Goal: Check status: Check status

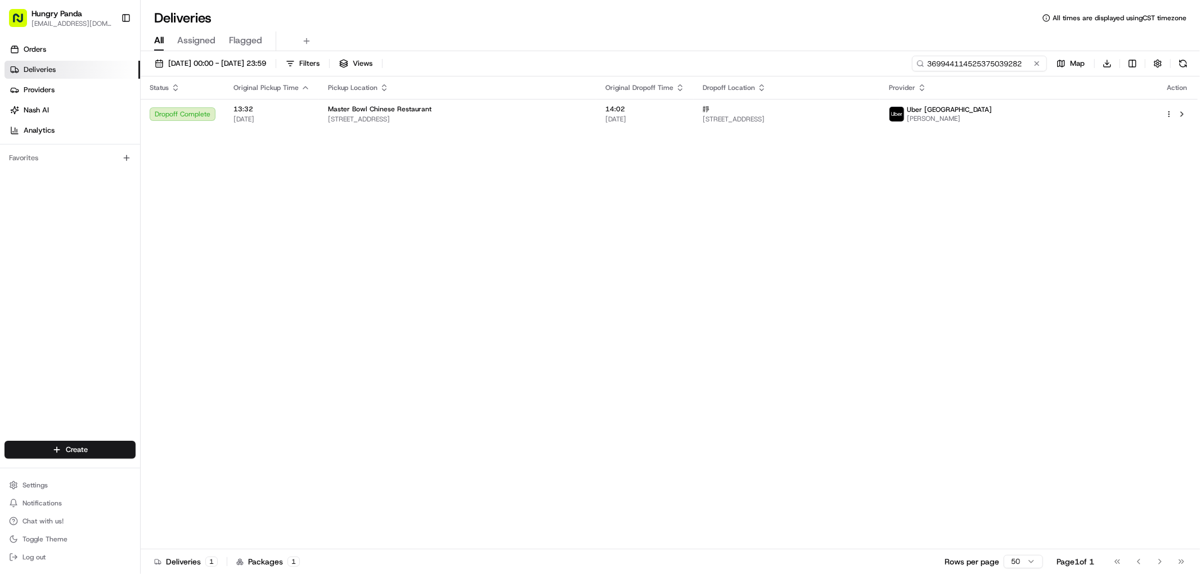
click at [1007, 65] on input "369944114525375039282" at bounding box center [979, 64] width 135 height 16
paste input "769848108535374459314"
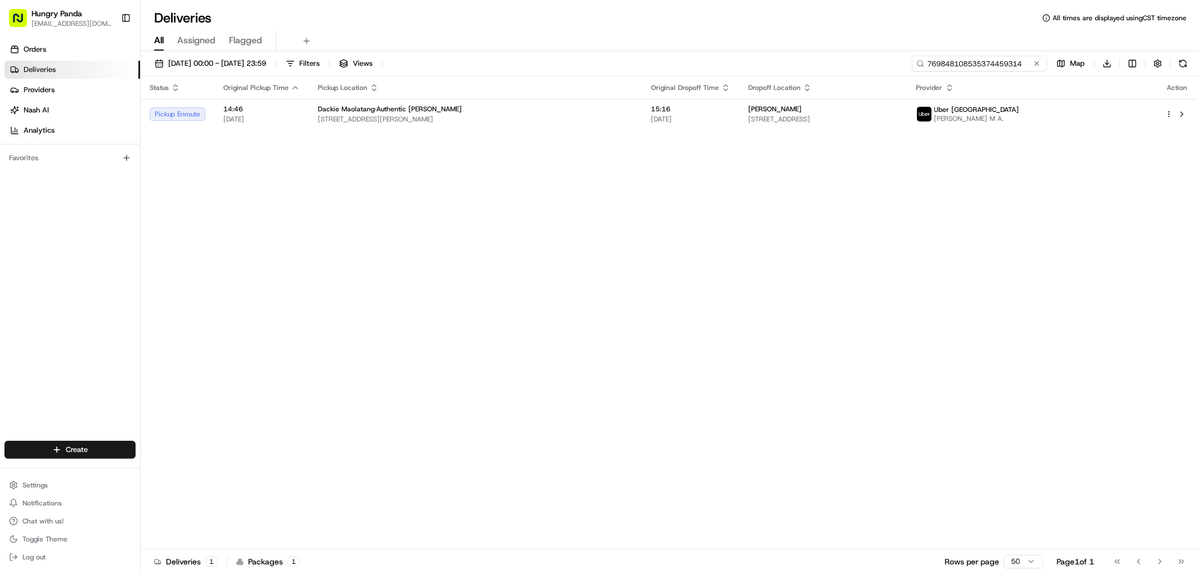
type input "769848108535374459314"
click at [1022, 64] on input "769848108535374459314" at bounding box center [979, 64] width 135 height 16
click at [417, 110] on span "Dackie Maolatang·Authentic [PERSON_NAME]" at bounding box center [390, 109] width 144 height 9
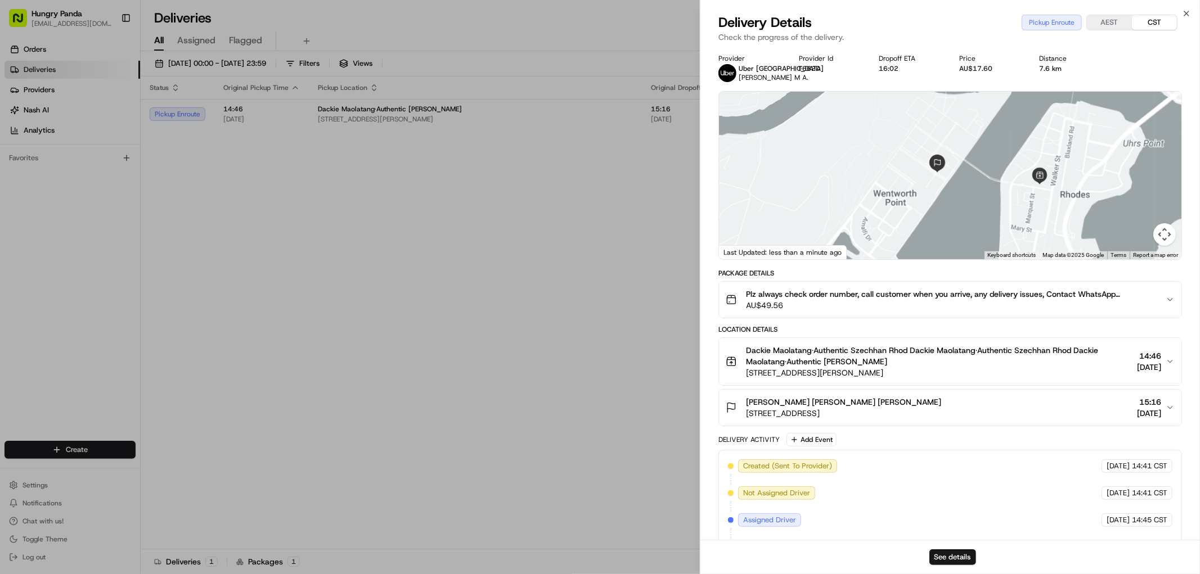
drag, startPoint x: 992, startPoint y: 181, endPoint x: 982, endPoint y: 190, distance: 13.5
click at [981, 189] on div at bounding box center [950, 176] width 462 height 168
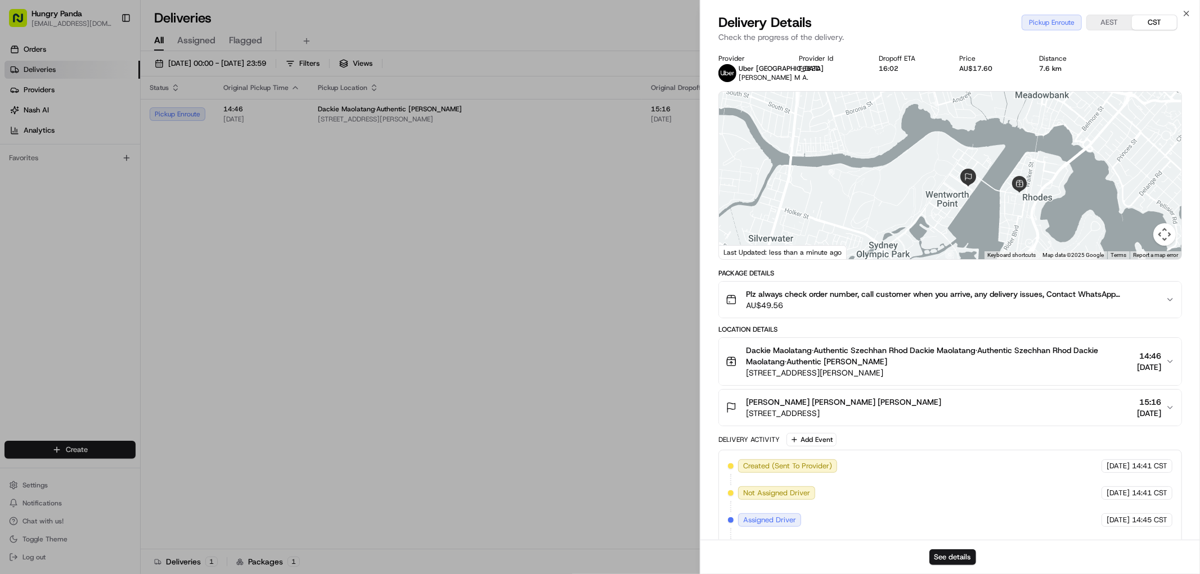
drag, startPoint x: 1006, startPoint y: 204, endPoint x: 986, endPoint y: 203, distance: 19.7
click at [987, 203] on div at bounding box center [950, 176] width 462 height 168
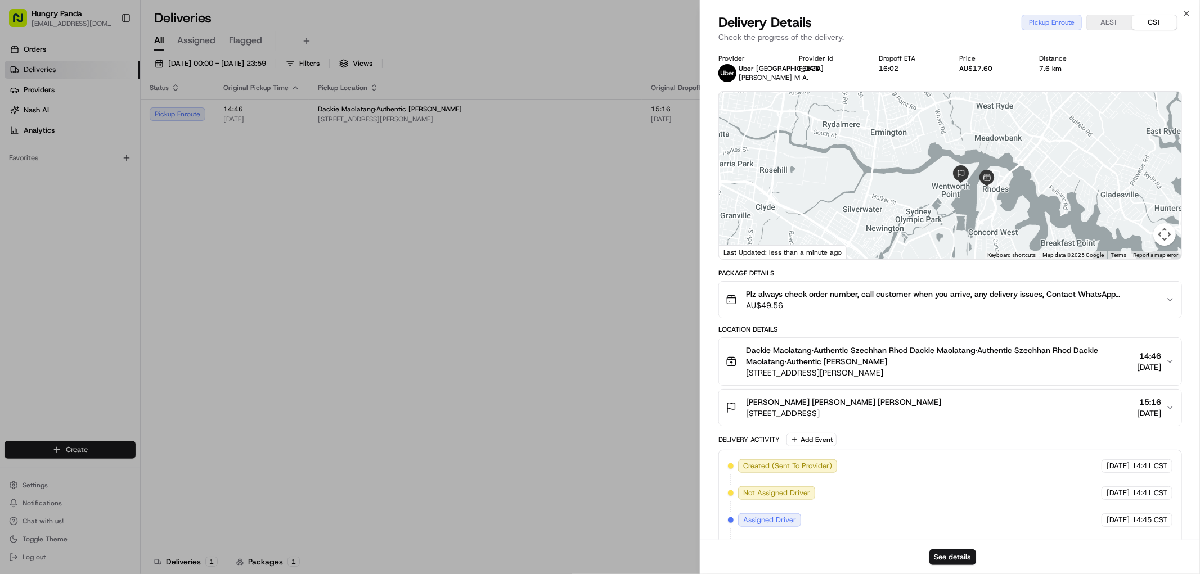
drag, startPoint x: 988, startPoint y: 214, endPoint x: 961, endPoint y: 195, distance: 33.4
click at [964, 195] on div at bounding box center [950, 176] width 462 height 168
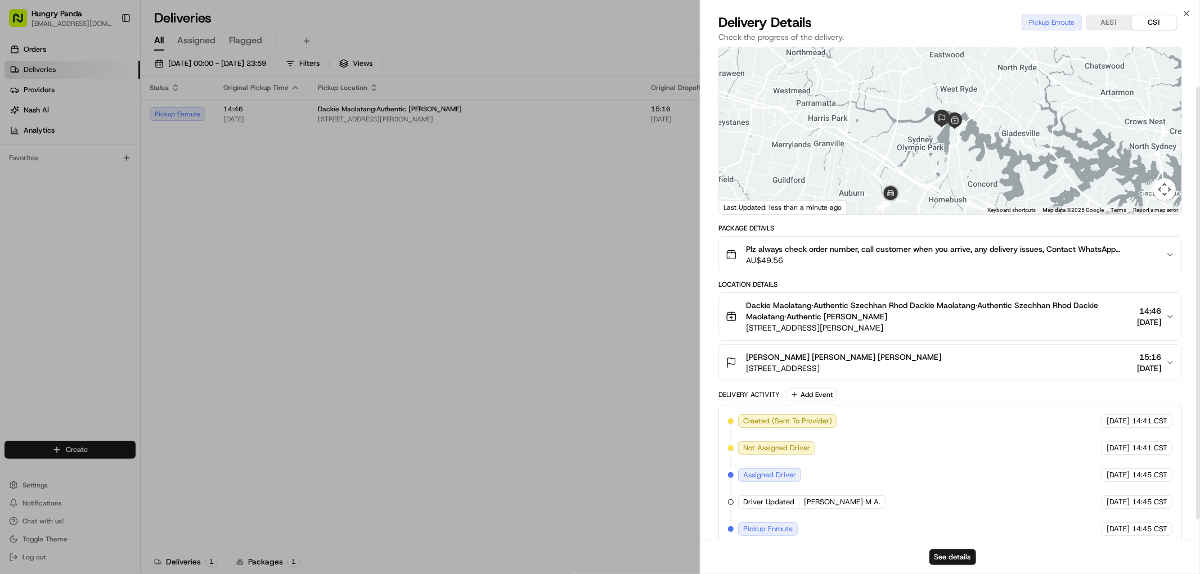
scroll to position [68, 0]
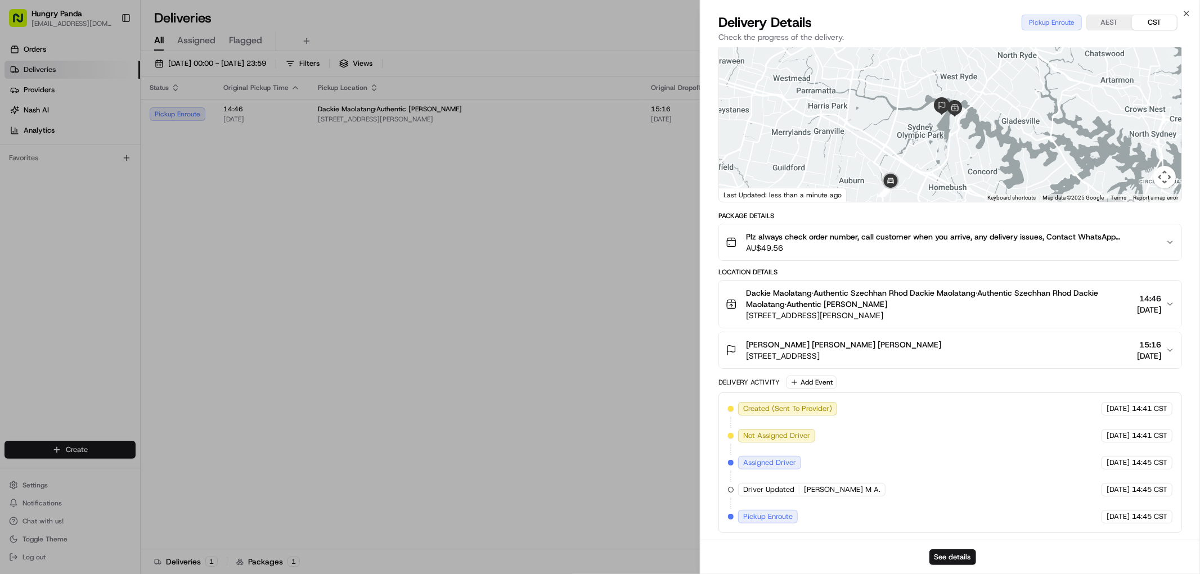
drag, startPoint x: 942, startPoint y: 150, endPoint x: 937, endPoint y: 161, distance: 12.6
click at [937, 161] on div at bounding box center [950, 118] width 462 height 168
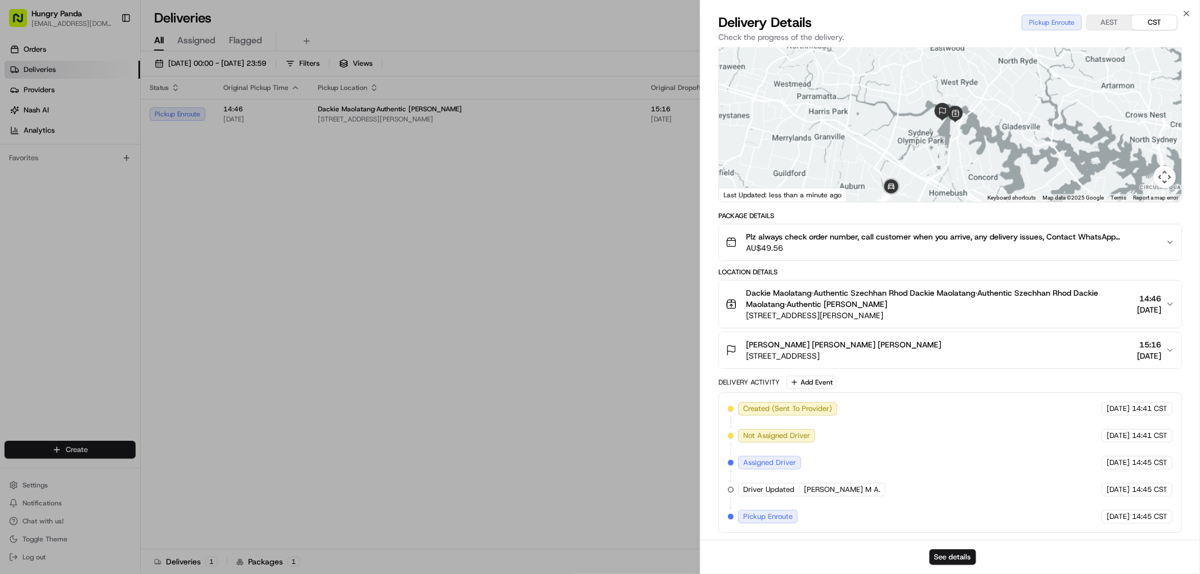
drag, startPoint x: 933, startPoint y: 154, endPoint x: 940, endPoint y: 143, distance: 13.0
click at [940, 143] on div at bounding box center [950, 118] width 462 height 168
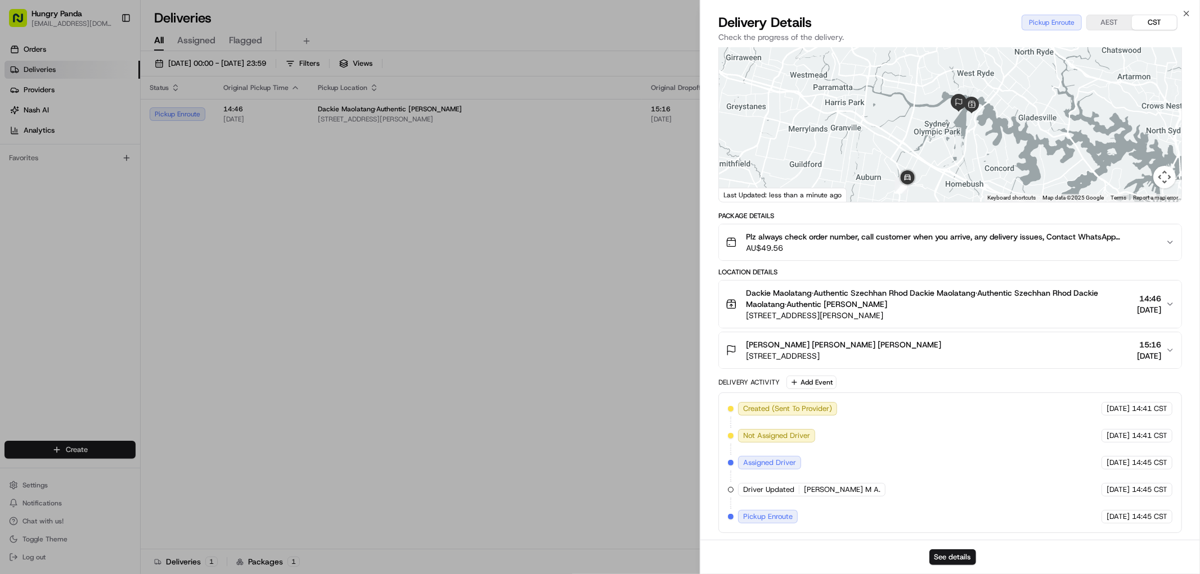
drag, startPoint x: 960, startPoint y: 130, endPoint x: 979, endPoint y: 115, distance: 24.9
click at [979, 115] on div at bounding box center [950, 118] width 462 height 168
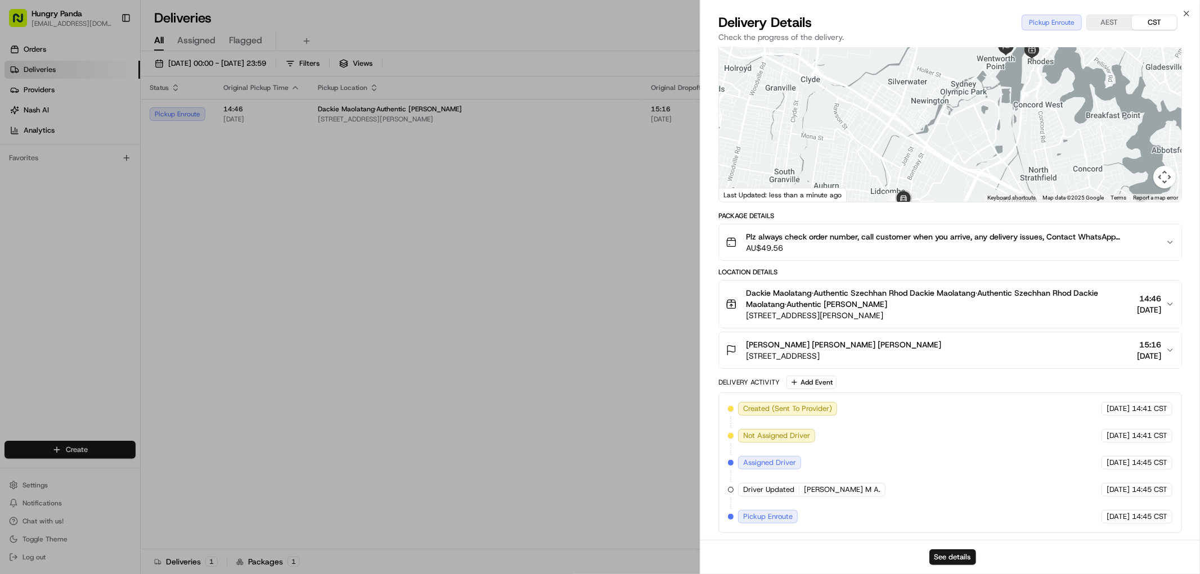
drag, startPoint x: 961, startPoint y: 122, endPoint x: 948, endPoint y: 128, distance: 14.3
click at [948, 128] on div at bounding box center [950, 118] width 462 height 168
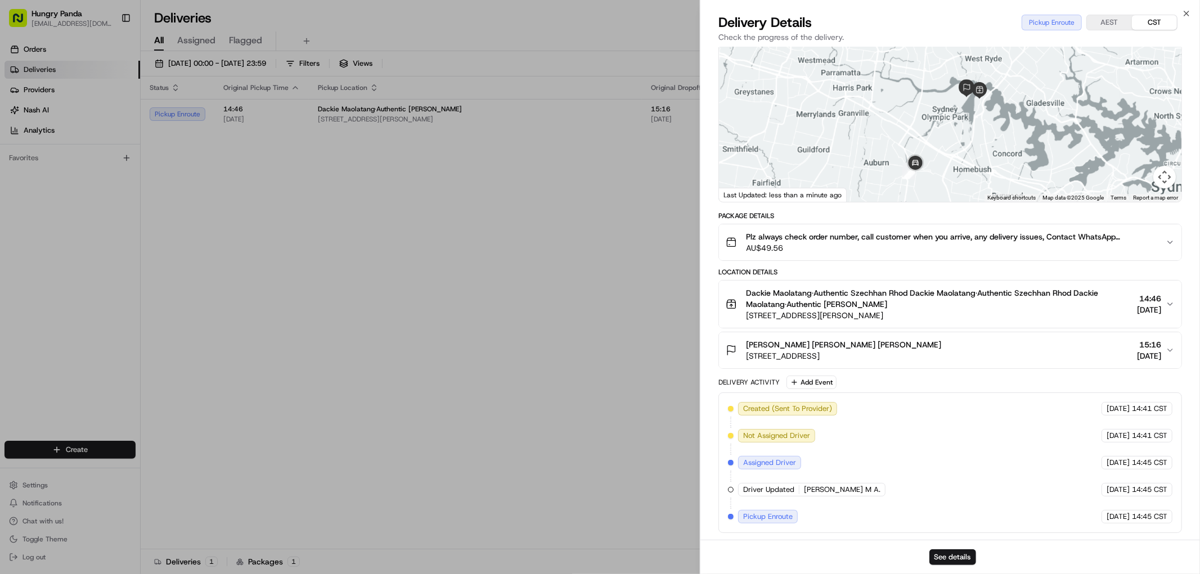
drag, startPoint x: 959, startPoint y: 127, endPoint x: 952, endPoint y: 141, distance: 15.6
click at [952, 141] on div at bounding box center [950, 118] width 462 height 168
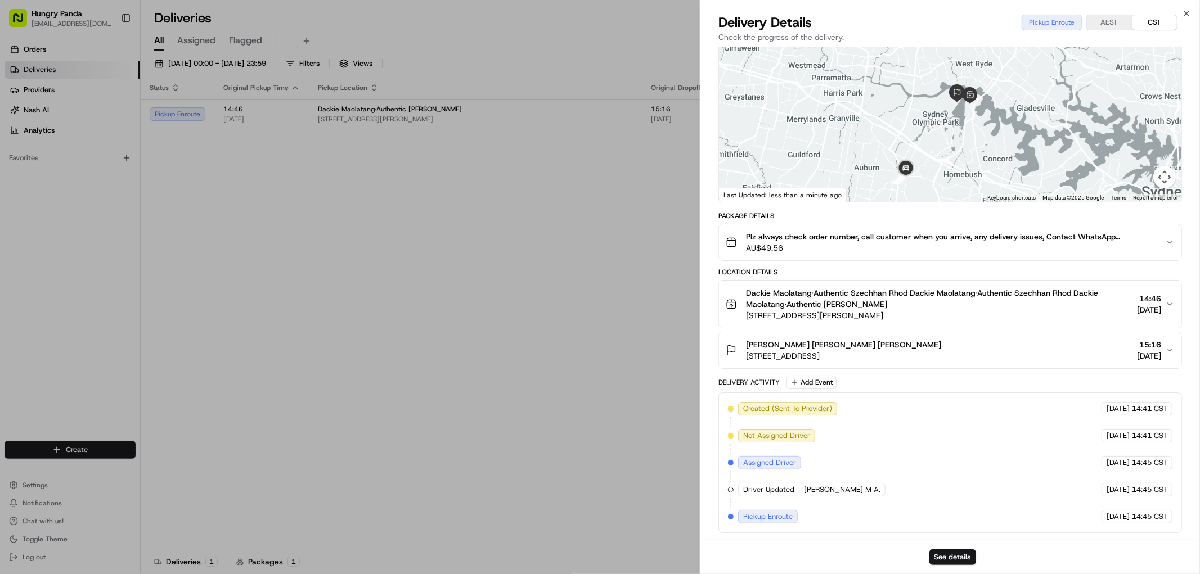
drag, startPoint x: 957, startPoint y: 137, endPoint x: 959, endPoint y: 122, distance: 15.2
click at [959, 122] on div at bounding box center [950, 118] width 462 height 168
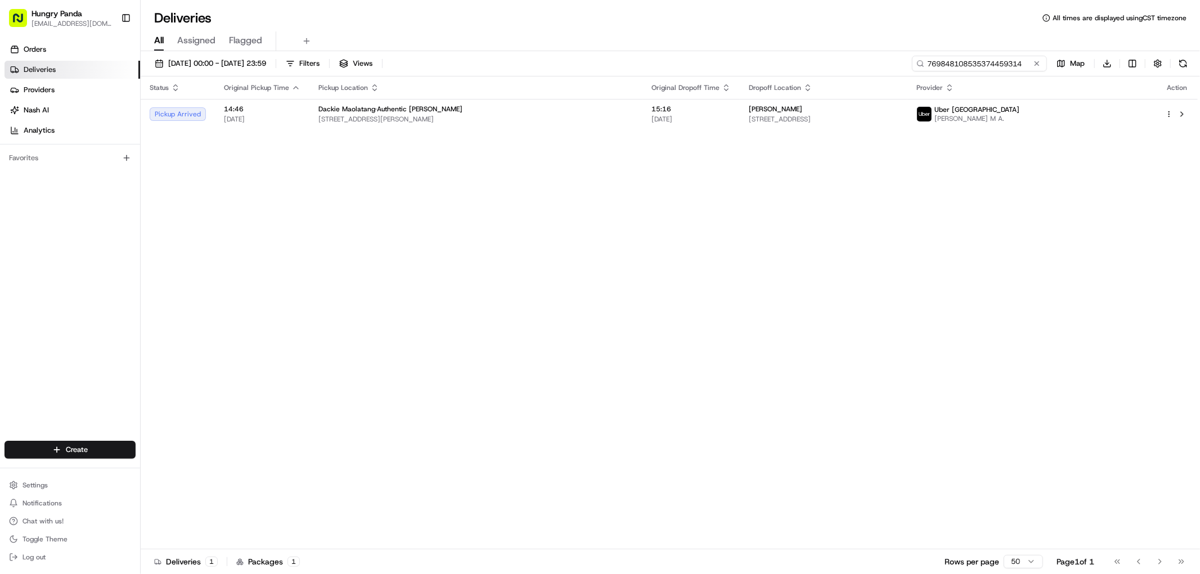
click at [977, 65] on input "769848108535374459314" at bounding box center [979, 64] width 135 height 16
drag, startPoint x: 1011, startPoint y: 76, endPoint x: 1002, endPoint y: 63, distance: 15.8
click at [1004, 63] on input "769848108535374459314" at bounding box center [979, 64] width 135 height 16
click at [1036, 60] on button at bounding box center [1036, 63] width 11 height 11
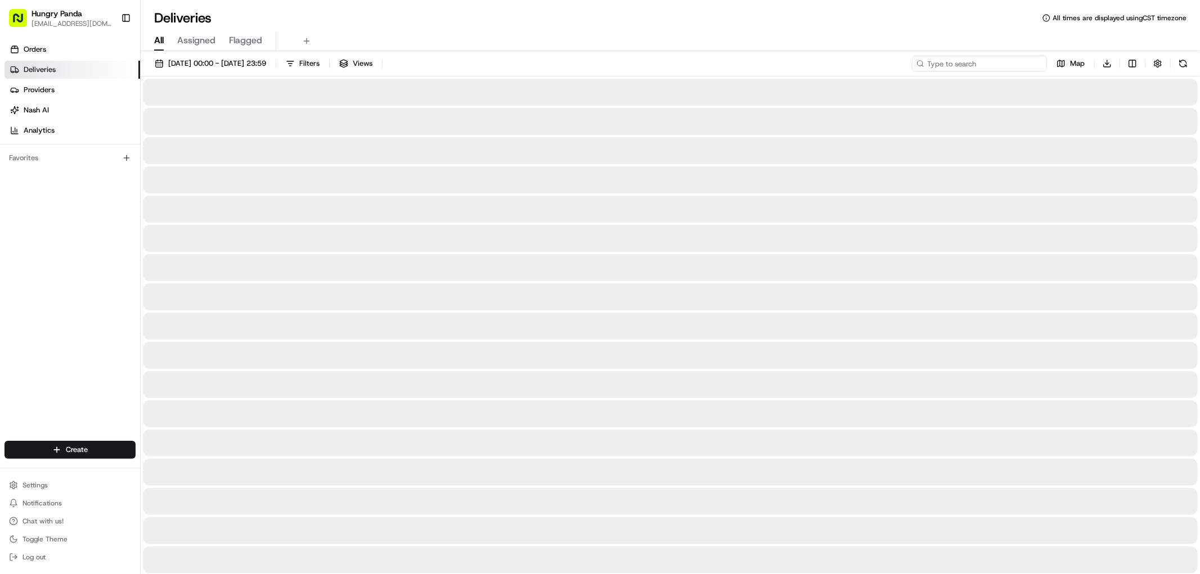
click at [1011, 64] on input at bounding box center [979, 64] width 135 height 16
click at [1010, 64] on input at bounding box center [979, 64] width 135 height 16
paste input "769848108535374459314"
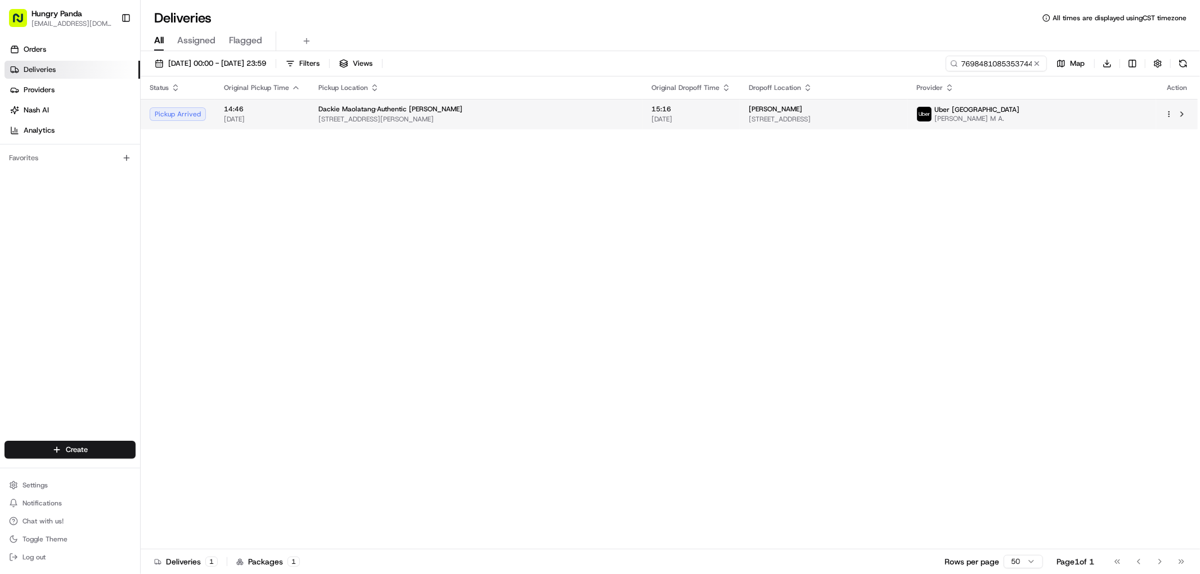
click at [749, 114] on div "[PERSON_NAME]" at bounding box center [824, 109] width 150 height 9
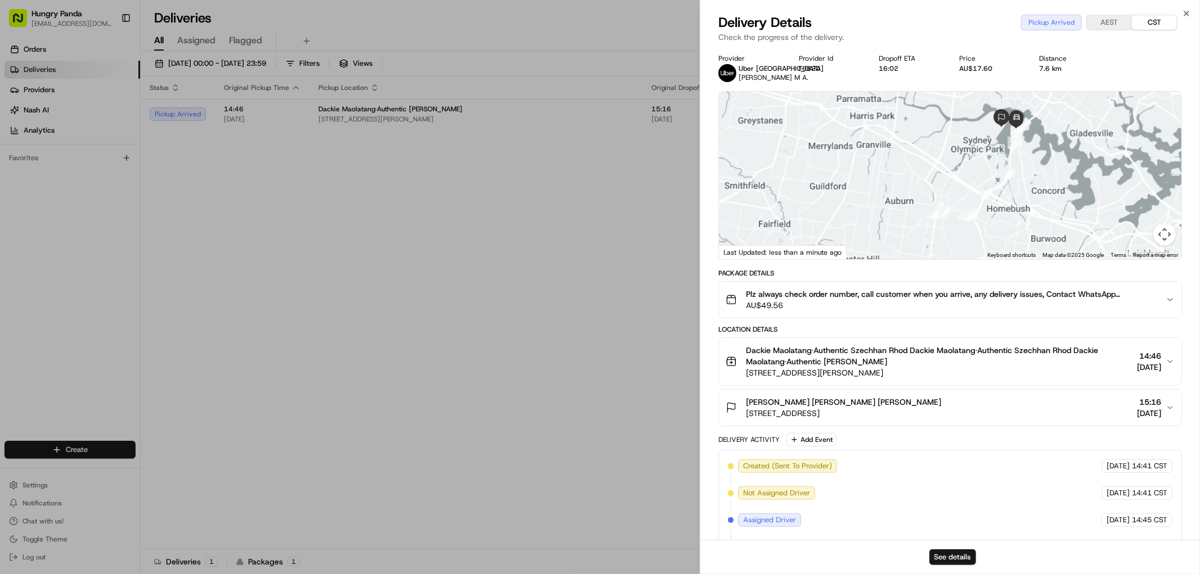
drag, startPoint x: 1037, startPoint y: 164, endPoint x: 1005, endPoint y: 206, distance: 52.2
click at [1008, 204] on div at bounding box center [950, 176] width 462 height 168
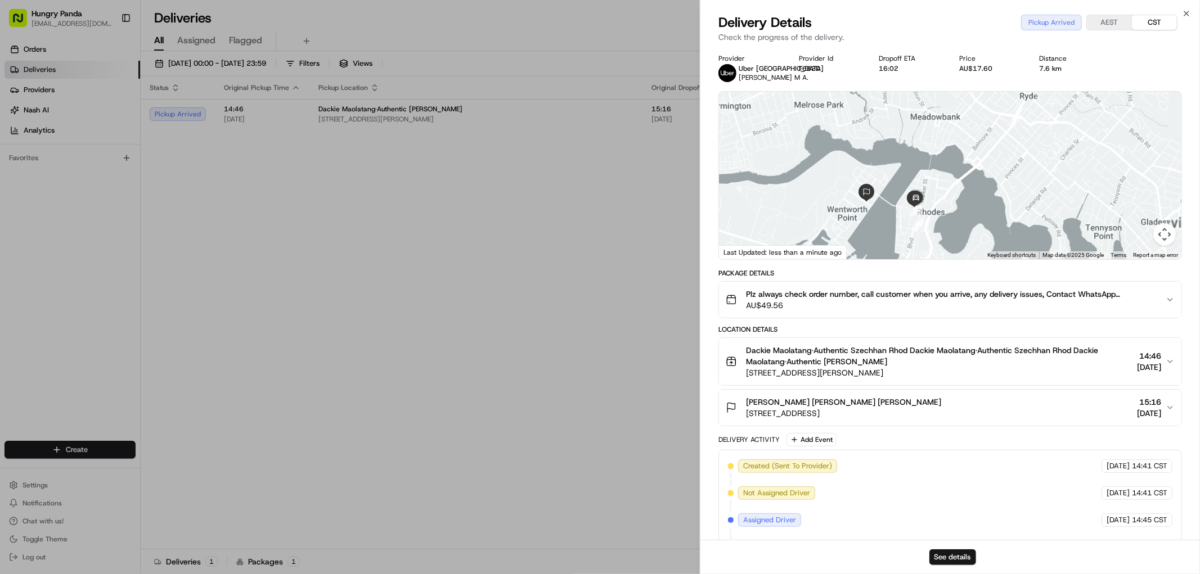
click at [952, 199] on div at bounding box center [950, 176] width 462 height 168
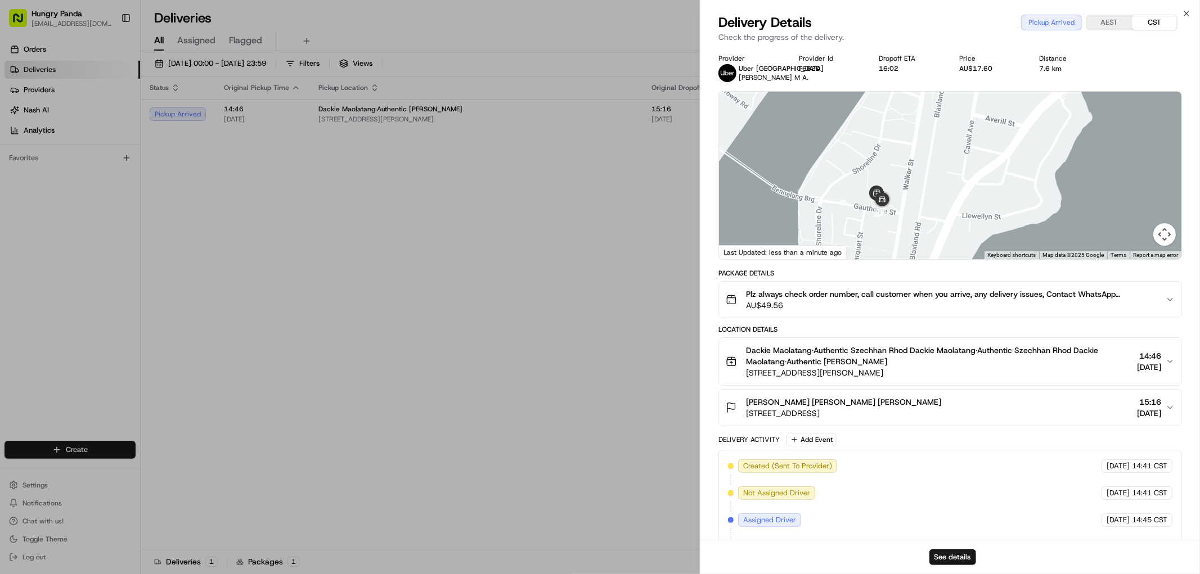
drag, startPoint x: 918, startPoint y: 188, endPoint x: 921, endPoint y: 180, distance: 8.6
click at [921, 180] on div at bounding box center [950, 176] width 462 height 168
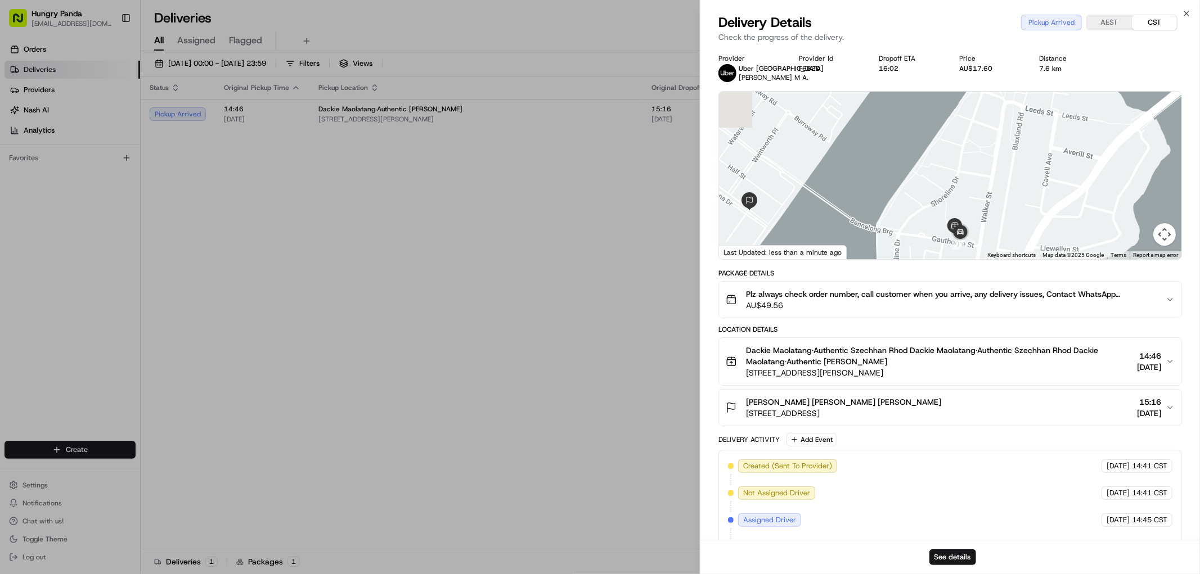
drag, startPoint x: 857, startPoint y: 164, endPoint x: 927, endPoint y: 211, distance: 84.7
click at [927, 211] on div at bounding box center [950, 176] width 462 height 168
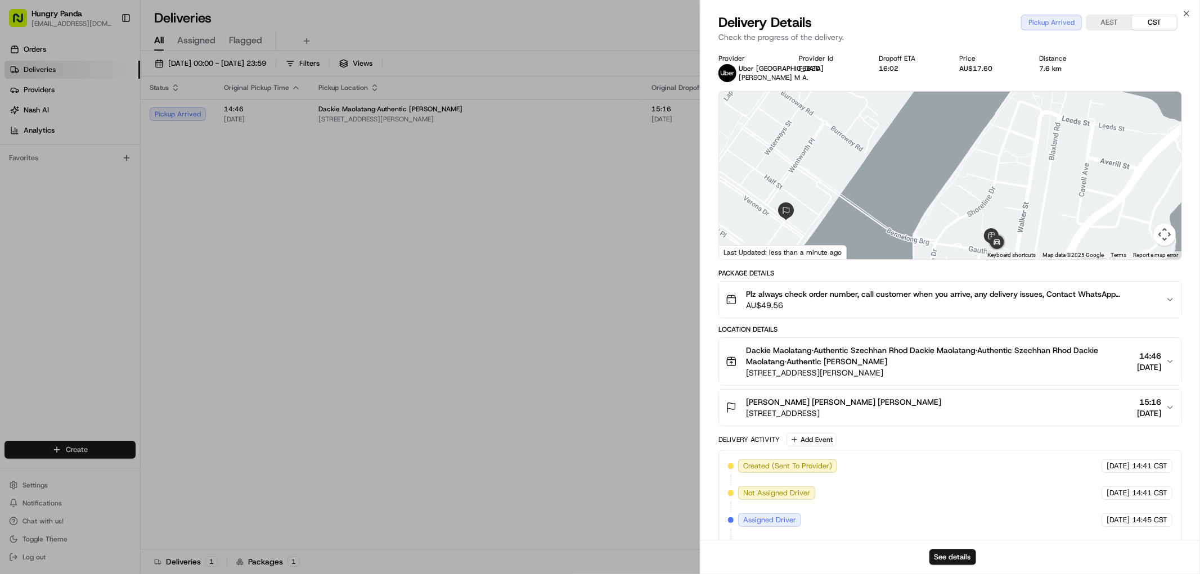
drag, startPoint x: 932, startPoint y: 218, endPoint x: 869, endPoint y: 172, distance: 77.6
click at [869, 172] on div at bounding box center [950, 176] width 462 height 168
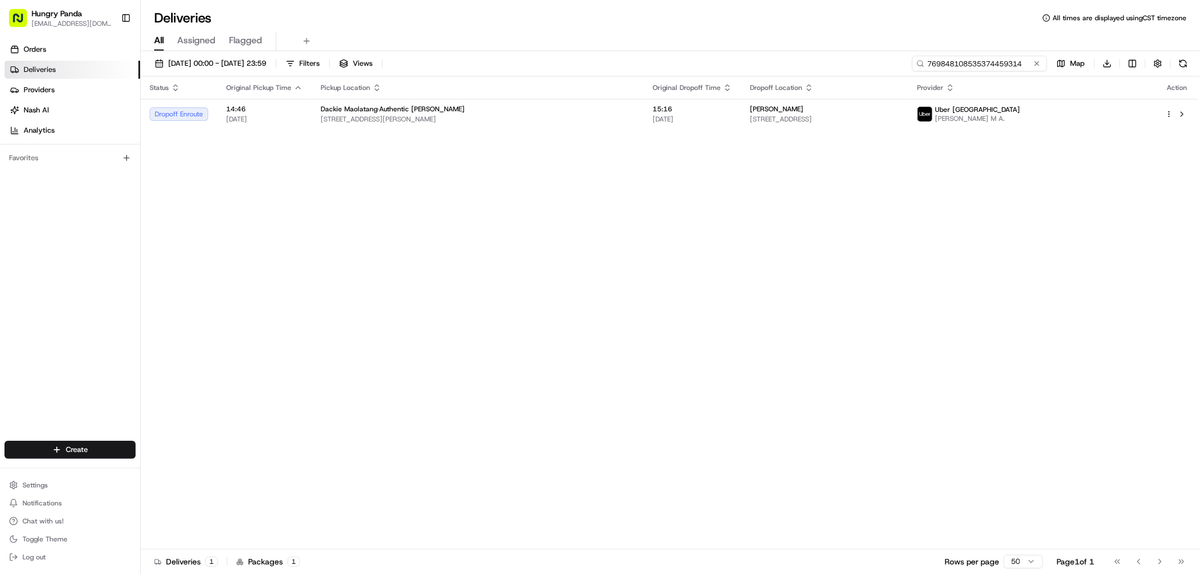
click at [999, 59] on input "769848108535374459314" at bounding box center [979, 64] width 135 height 16
paste input "6693473585559792431593"
type input "6693473585559792431593"
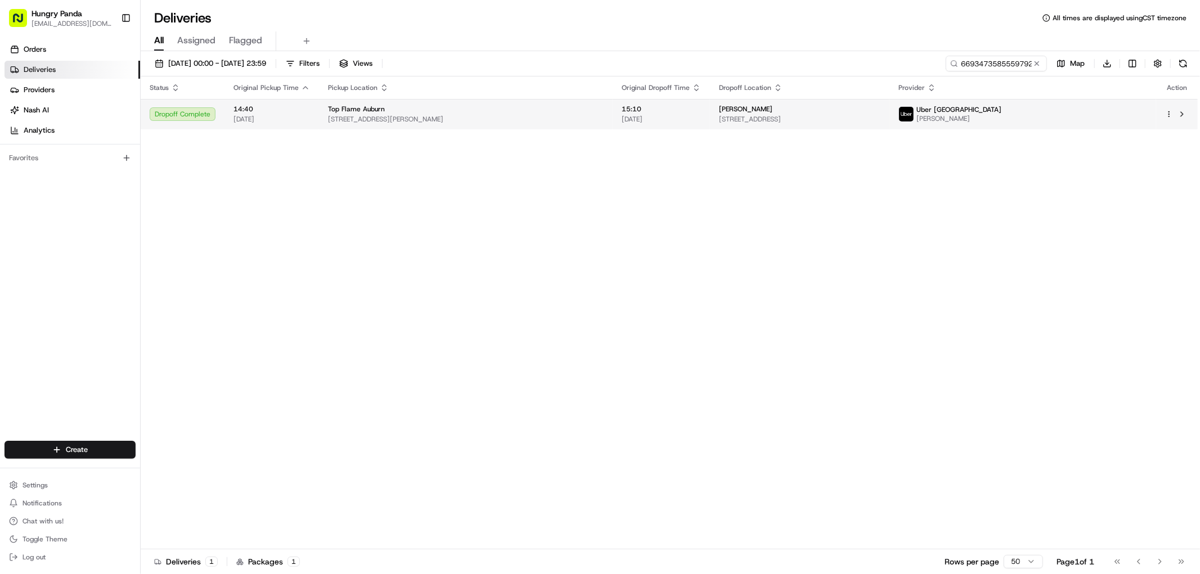
click at [880, 106] on div "[PERSON_NAME]" at bounding box center [799, 109] width 161 height 9
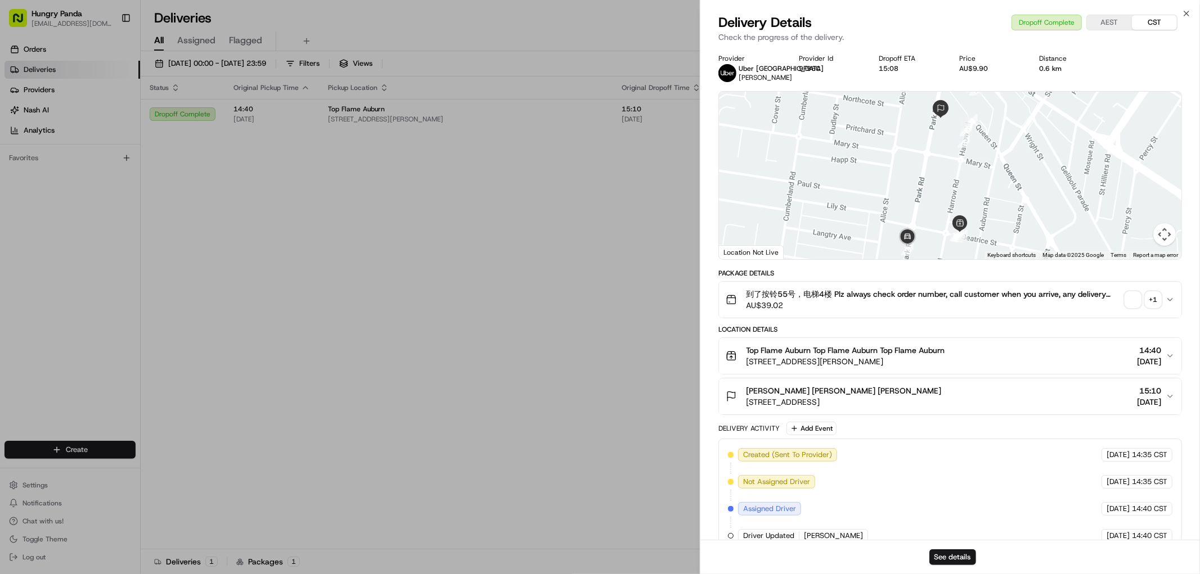
click at [1157, 303] on div "+ 1" at bounding box center [1153, 300] width 16 height 16
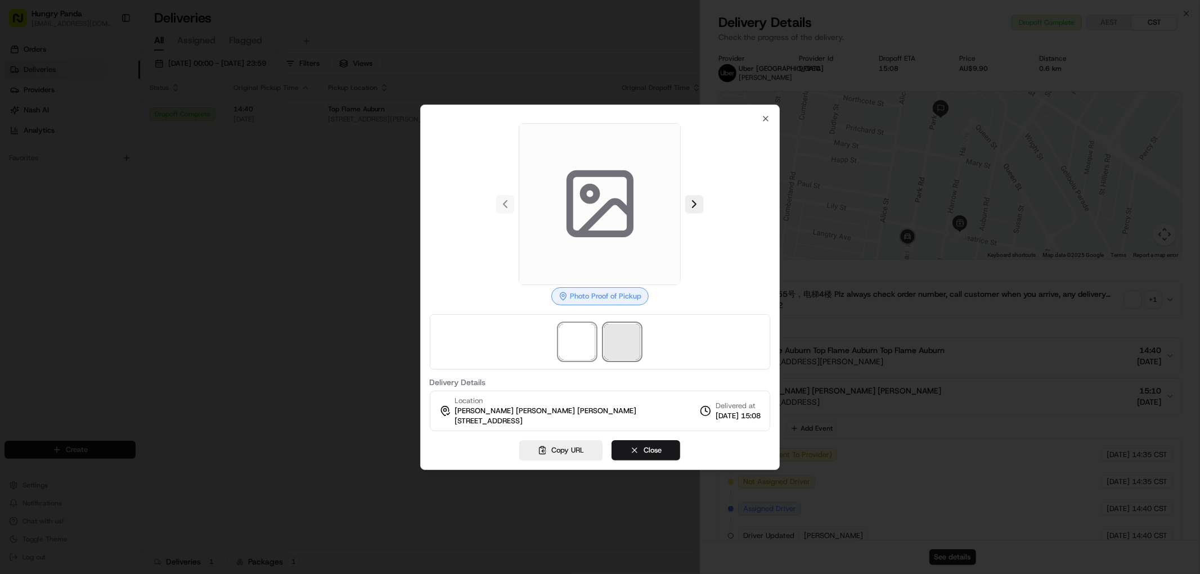
click at [632, 335] on span at bounding box center [622, 342] width 36 height 36
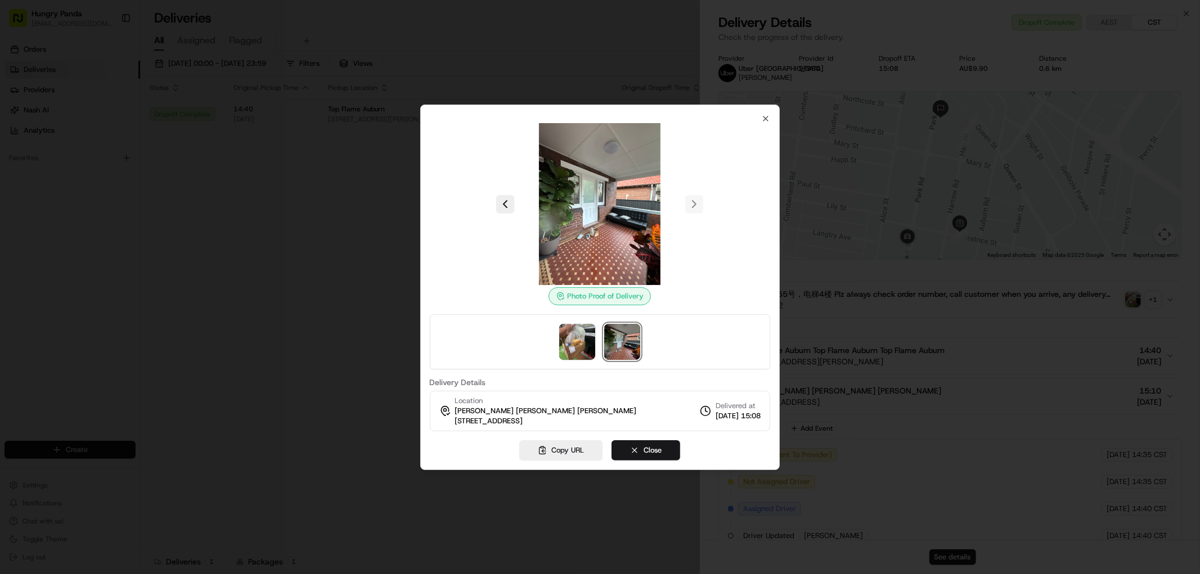
click at [419, 218] on div at bounding box center [600, 287] width 1200 height 574
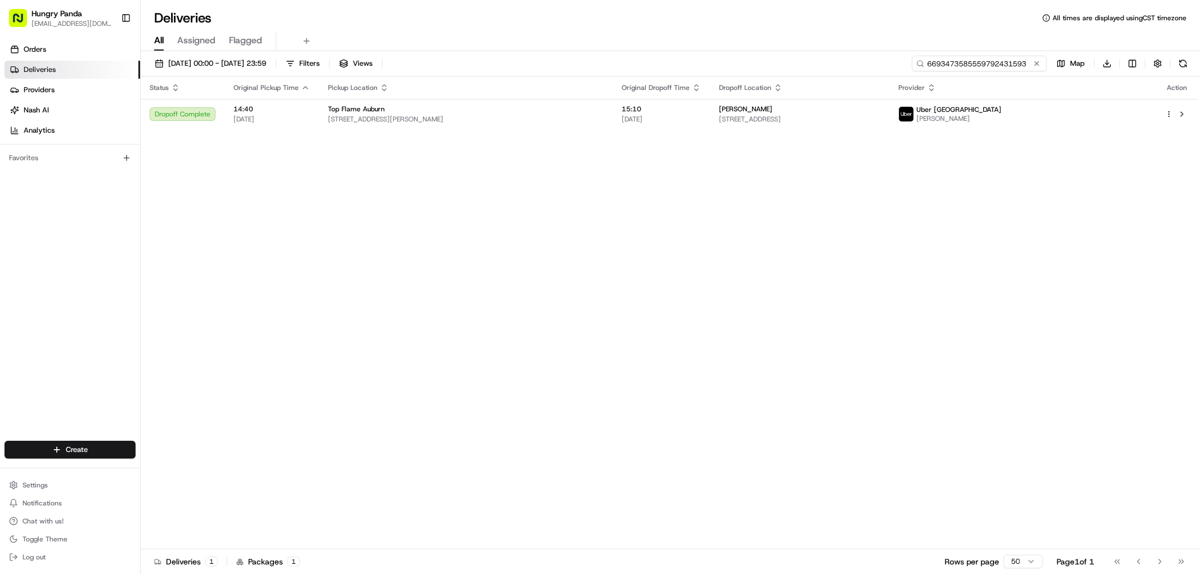
click at [991, 59] on input "6693473585559792431593" at bounding box center [979, 64] width 135 height 16
paste input "769848108535374459314"
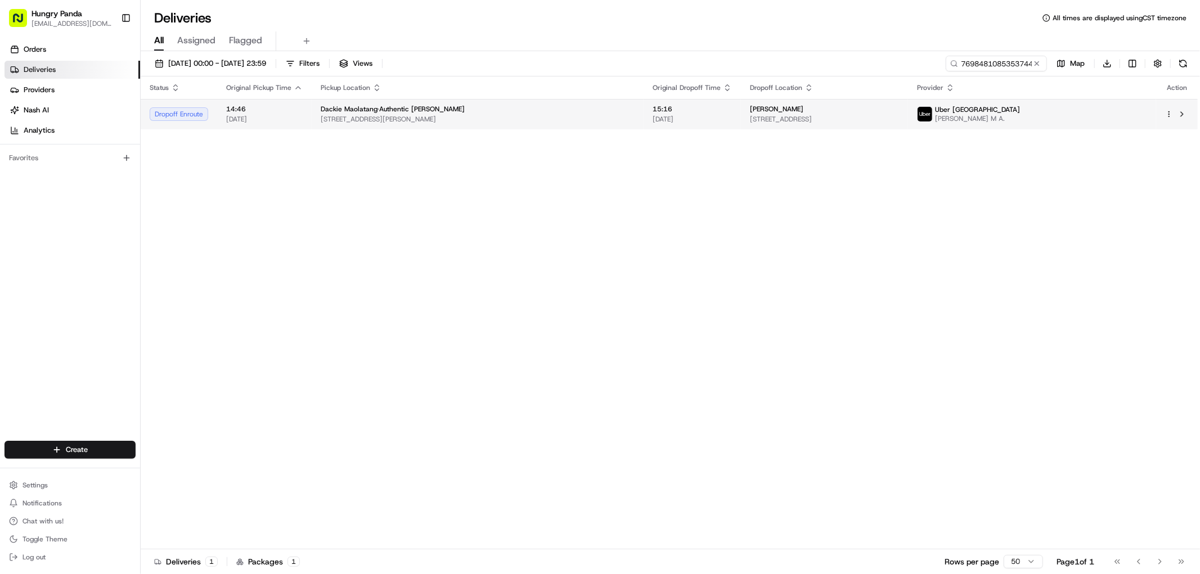
click at [874, 125] on td "[PERSON_NAME] [STREET_ADDRESS]" at bounding box center [824, 114] width 167 height 30
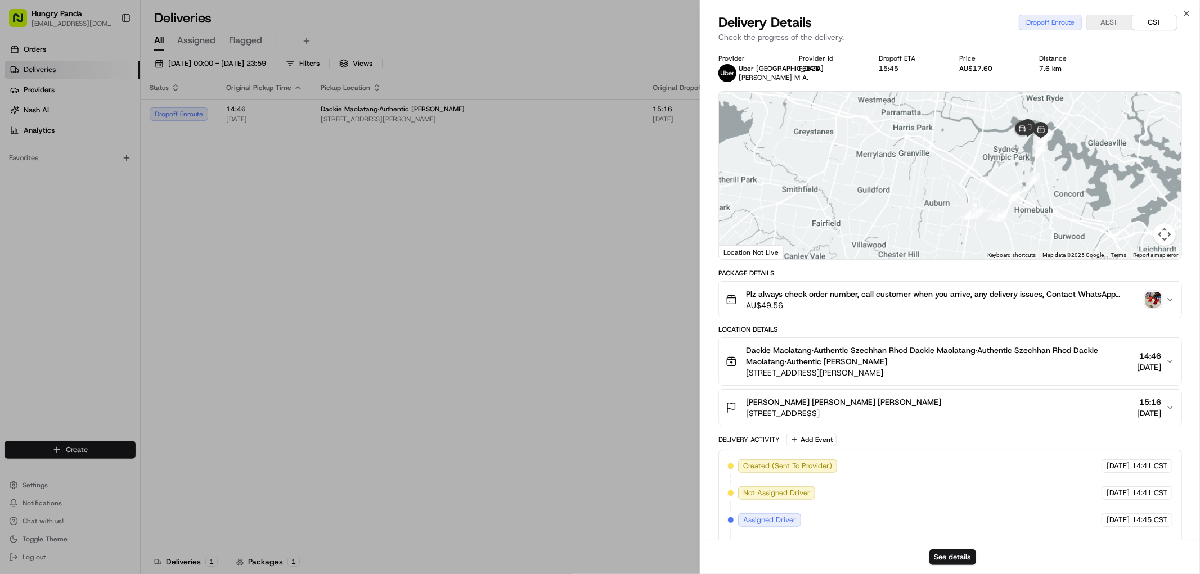
drag, startPoint x: 1038, startPoint y: 176, endPoint x: 1000, endPoint y: 193, distance: 42.3
click at [1014, 190] on div at bounding box center [950, 176] width 462 height 168
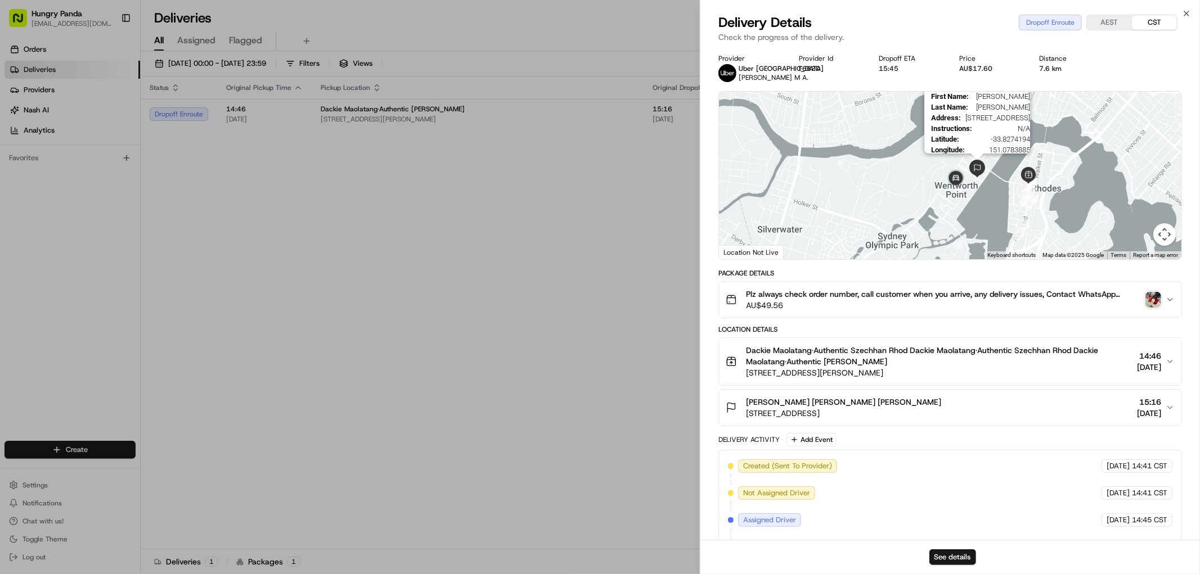
click at [977, 178] on img at bounding box center [977, 169] width 18 height 18
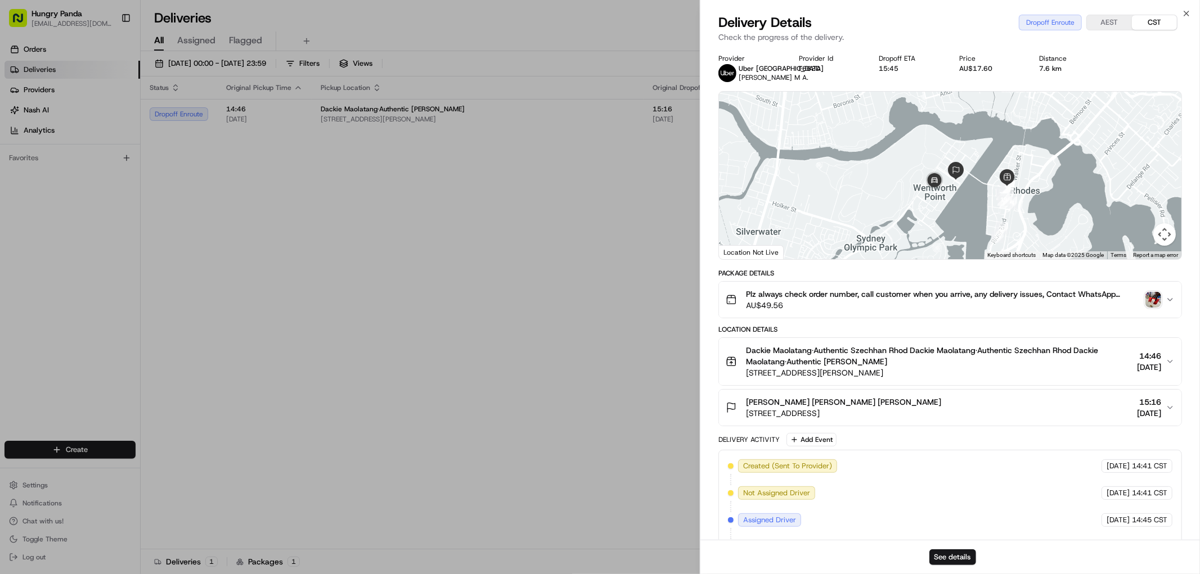
drag, startPoint x: 978, startPoint y: 194, endPoint x: 960, endPoint y: 194, distance: 18.0
click at [960, 194] on div "To navigate, press the arrow keys." at bounding box center [950, 176] width 462 height 168
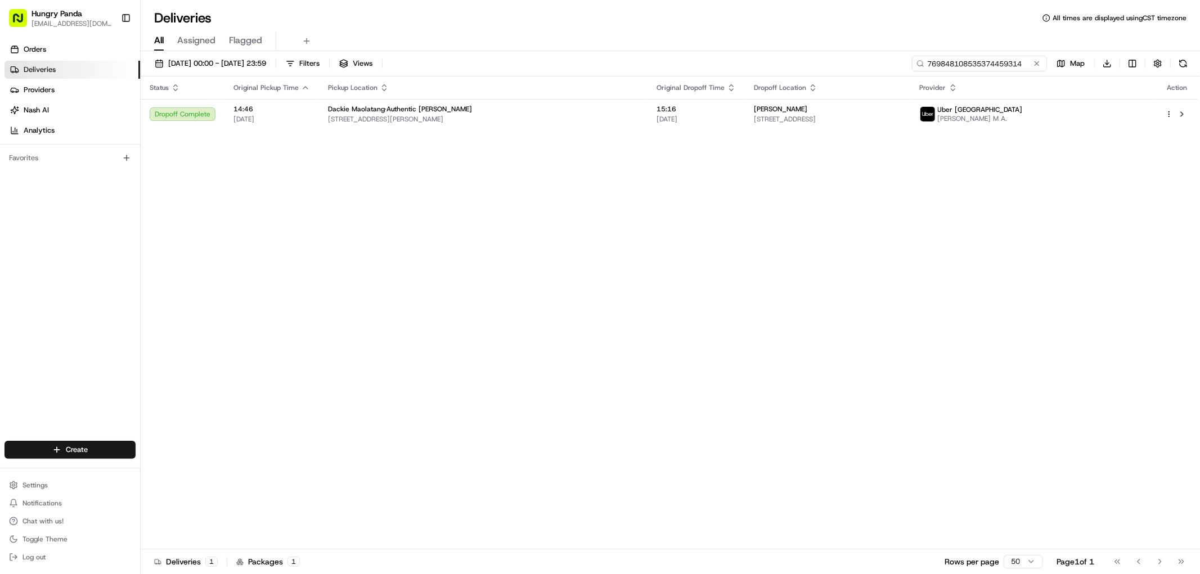
click at [1007, 68] on input "769848108535374459314" at bounding box center [979, 64] width 135 height 16
paste input "639345948505478877430"
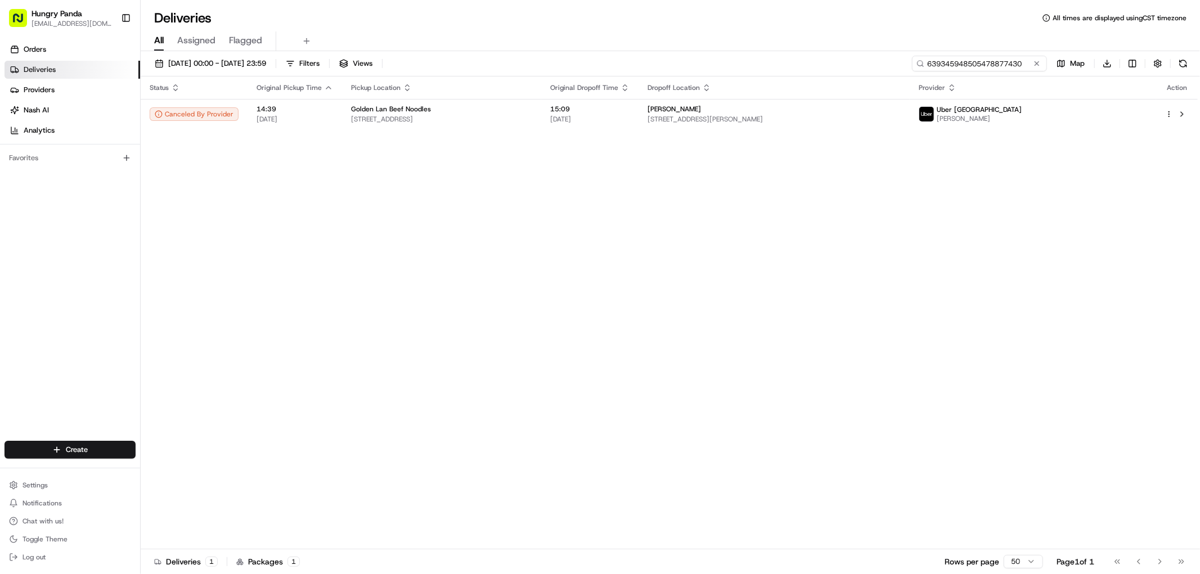
type input "639345948505478877430"
click at [600, 130] on div "Status Original Pickup Time Pickup Location Original Dropoff Time Dropoff Locat…" at bounding box center [669, 313] width 1057 height 473
click at [532, 114] on div "Golden Lan Beef Noodles" at bounding box center [441, 109] width 181 height 9
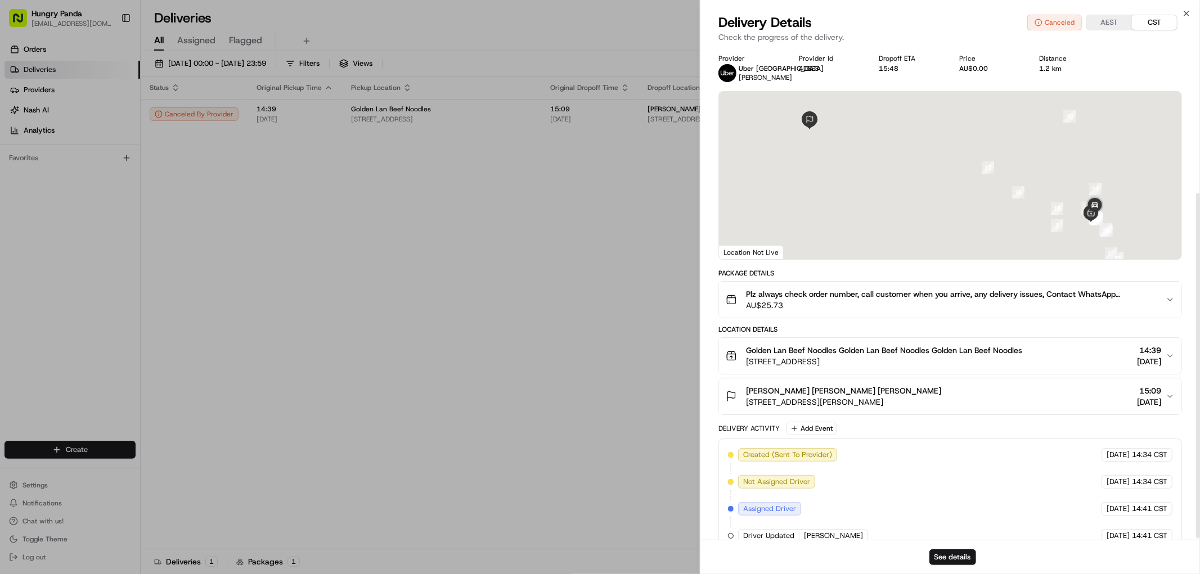
scroll to position [210, 0]
